Goal: Check status: Check status

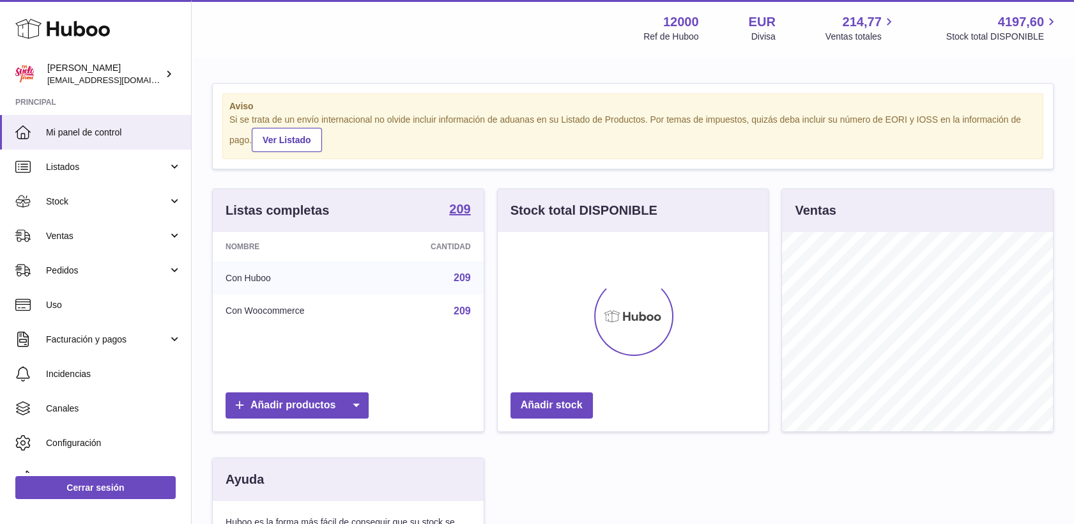
scroll to position [199, 271]
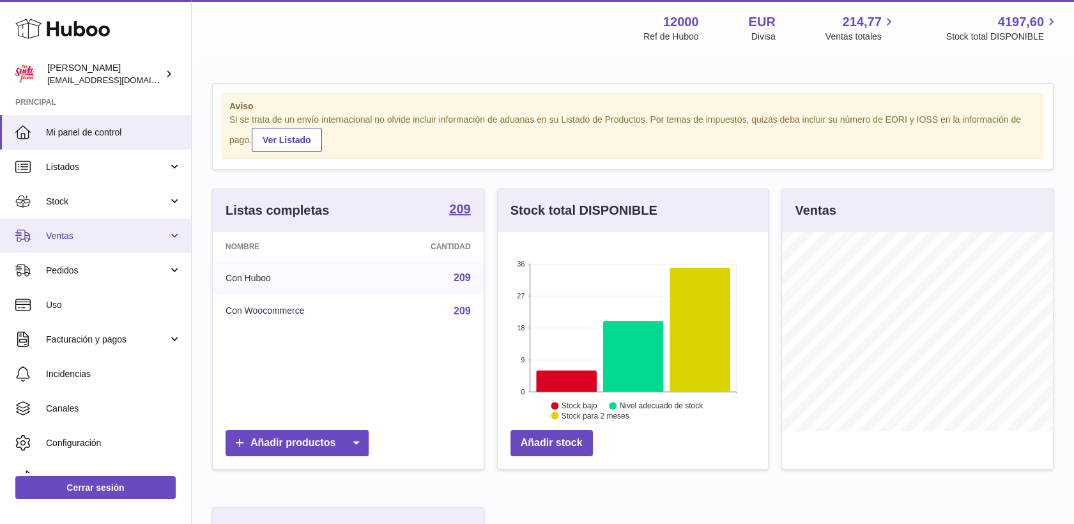
click at [61, 233] on span "Ventas" at bounding box center [107, 236] width 122 height 12
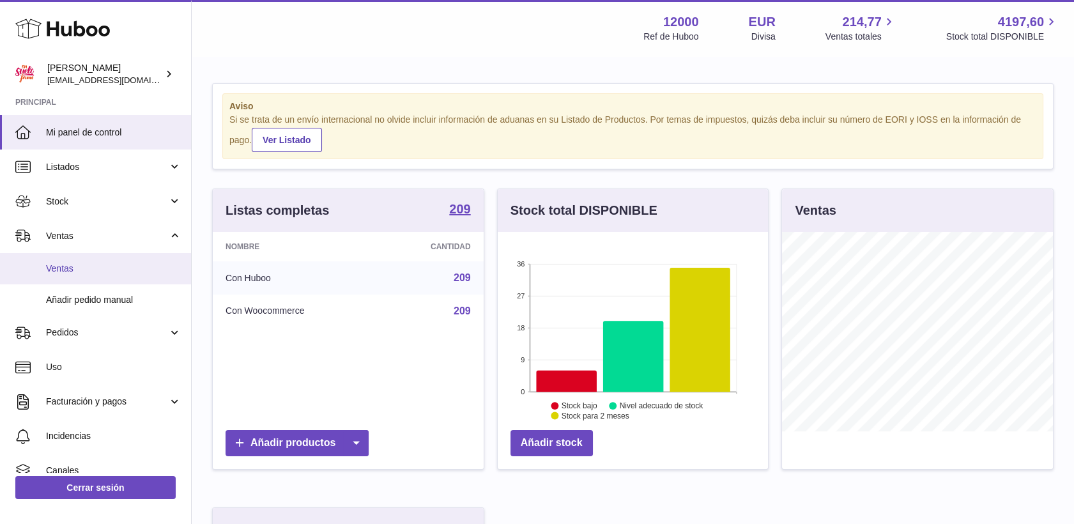
click at [68, 271] on span "Ventas" at bounding box center [113, 269] width 135 height 12
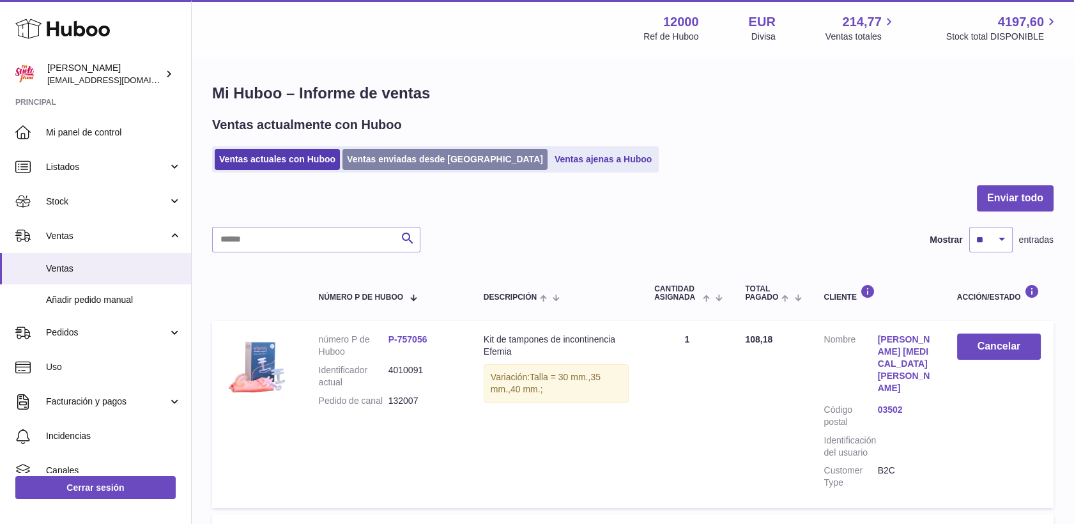
click at [435, 161] on link "Ventas enviadas desde Huboo" at bounding box center [445, 159] width 205 height 21
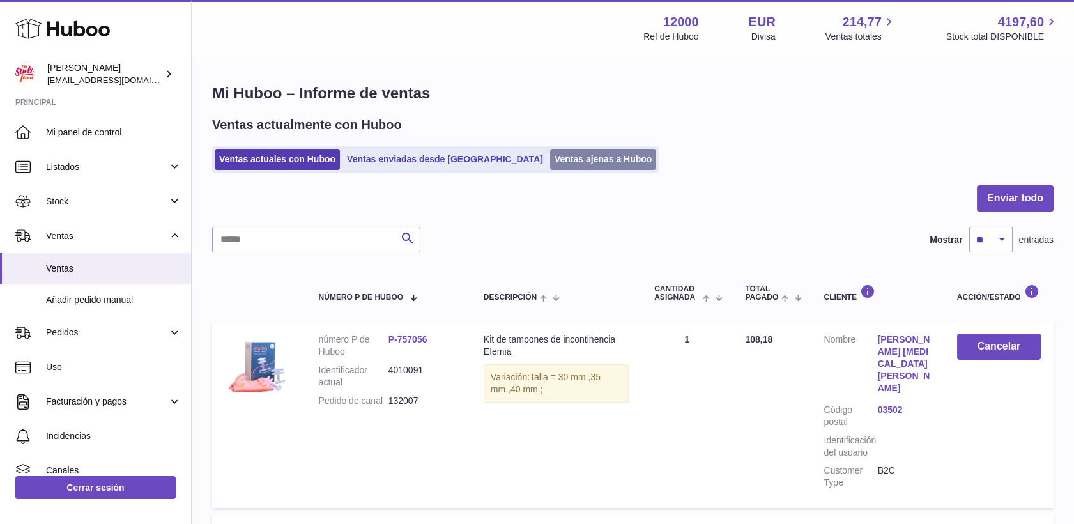
click at [550, 162] on link "Ventas ajenas a Huboo" at bounding box center [603, 159] width 107 height 21
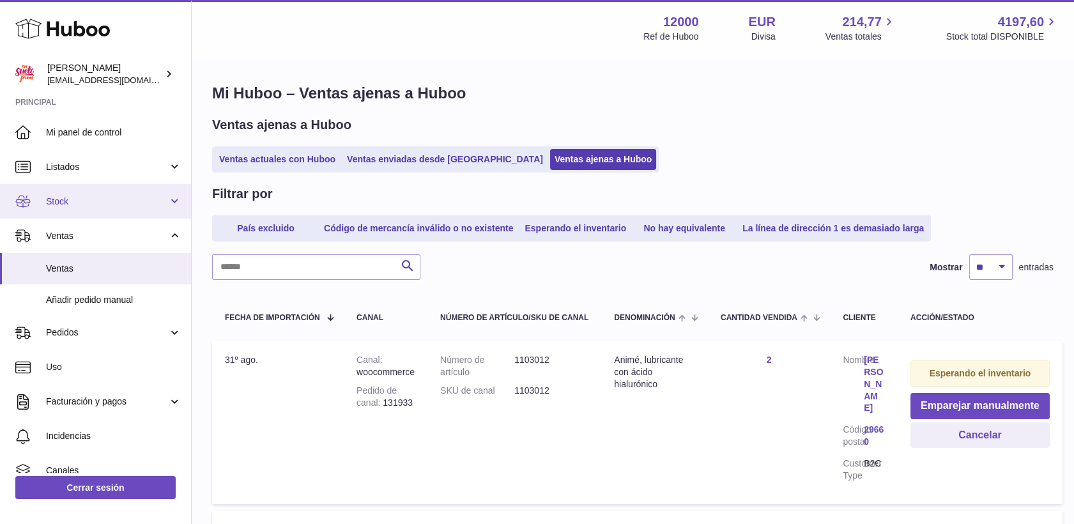
click at [55, 205] on span "Stock" at bounding box center [107, 202] width 122 height 12
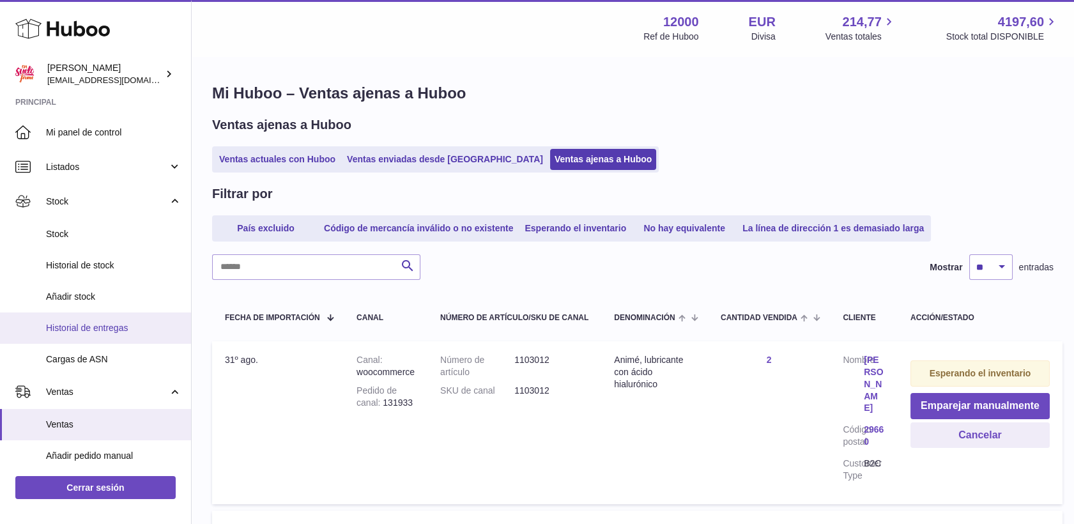
click at [70, 330] on span "Historial de entregas" at bounding box center [113, 328] width 135 height 12
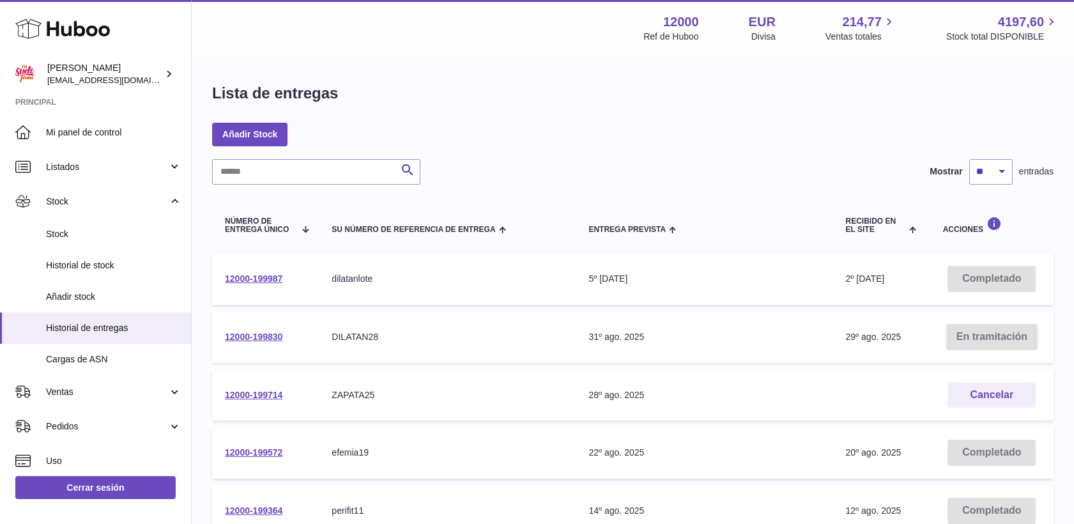
click at [263, 272] on td "12000-199987" at bounding box center [265, 279] width 107 height 52
click at [265, 277] on link "12000-199987" at bounding box center [254, 279] width 58 height 10
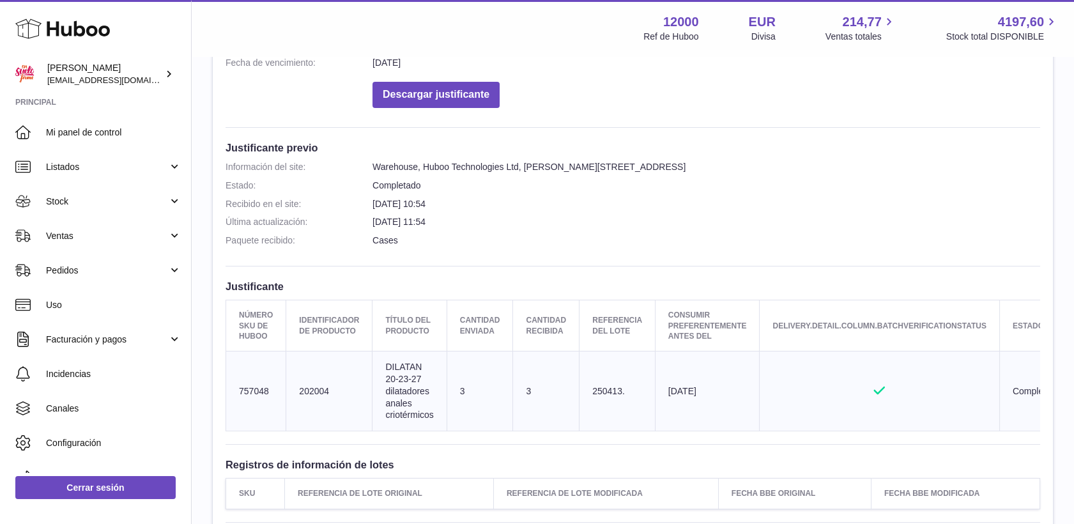
scroll to position [284, 0]
